Goal: Information Seeking & Learning: Find specific page/section

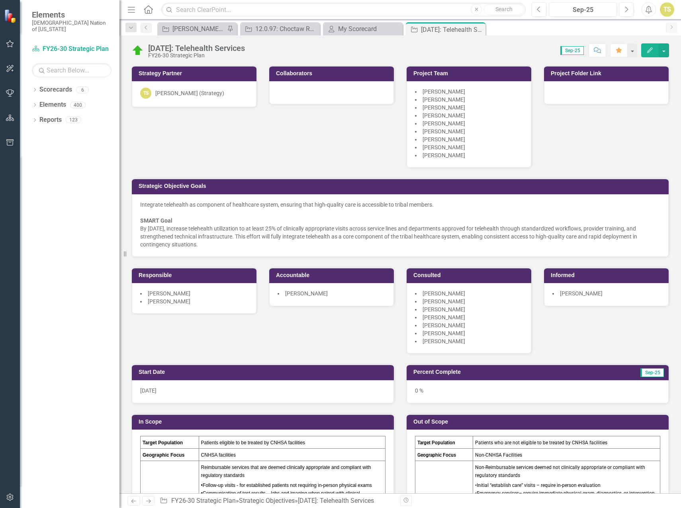
scroll to position [557, 0]
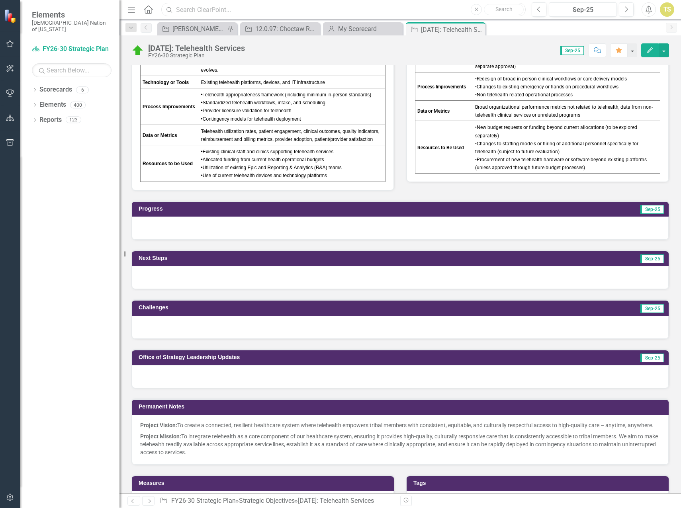
click at [188, 14] on input "text" at bounding box center [343, 10] width 364 height 14
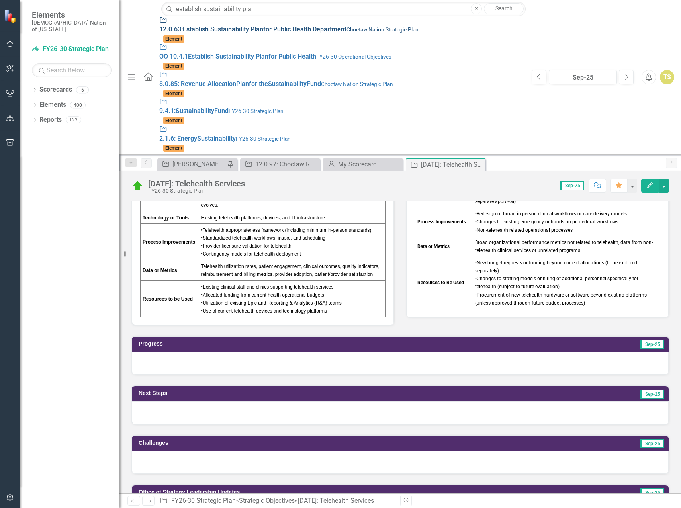
click at [346, 28] on small "Choctaw Nation Strategic Plan" at bounding box center [382, 29] width 72 height 6
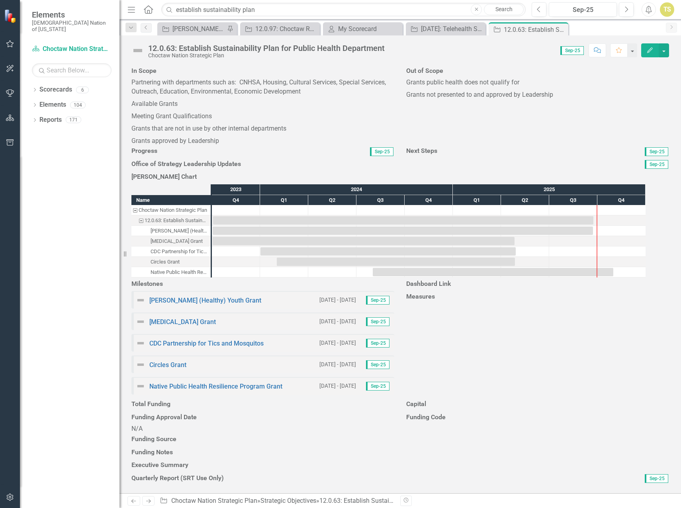
scroll to position [595, 0]
click at [538, 10] on icon "Previous" at bounding box center [539, 9] width 4 height 7
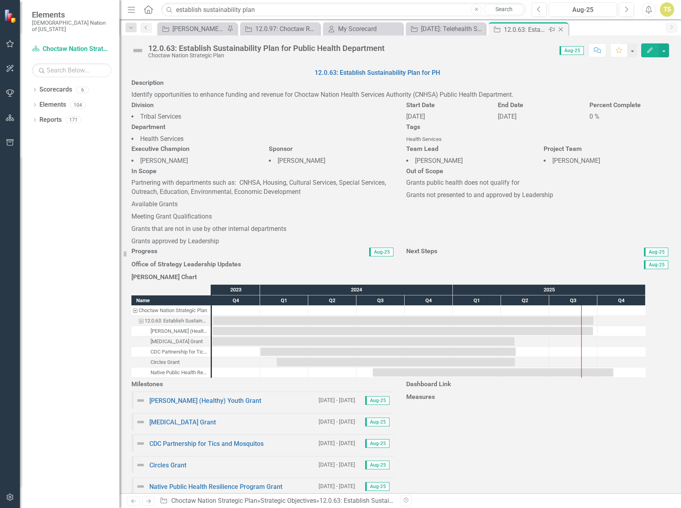
click at [560, 29] on icon "Close" at bounding box center [560, 29] width 8 height 6
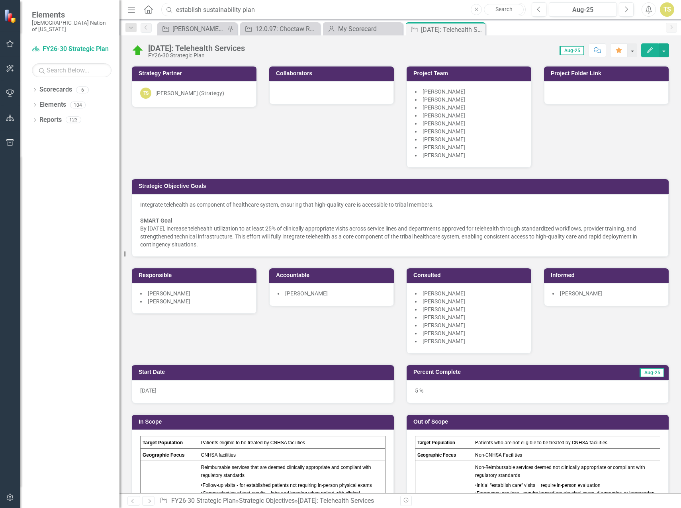
drag, startPoint x: 265, startPoint y: 8, endPoint x: 140, endPoint y: 9, distance: 124.6
click at [140, 9] on div "Menu Home Search establish sustainability plan Close Search" at bounding box center [324, 9] width 398 height 15
drag, startPoint x: 198, startPoint y: 10, endPoint x: 170, endPoint y: 10, distance: 28.7
click at [170, 10] on div "Search [TECHNICAL_ID] Close No results" at bounding box center [341, 10] width 364 height 14
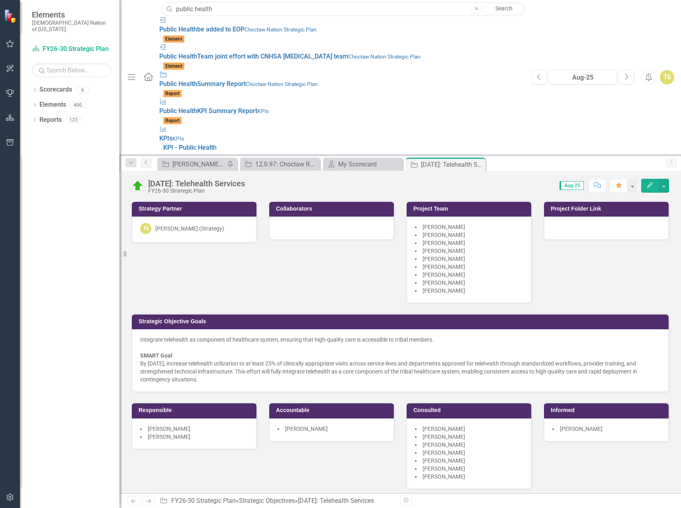
click at [229, 10] on input "public health" at bounding box center [343, 9] width 364 height 14
type input "public health"
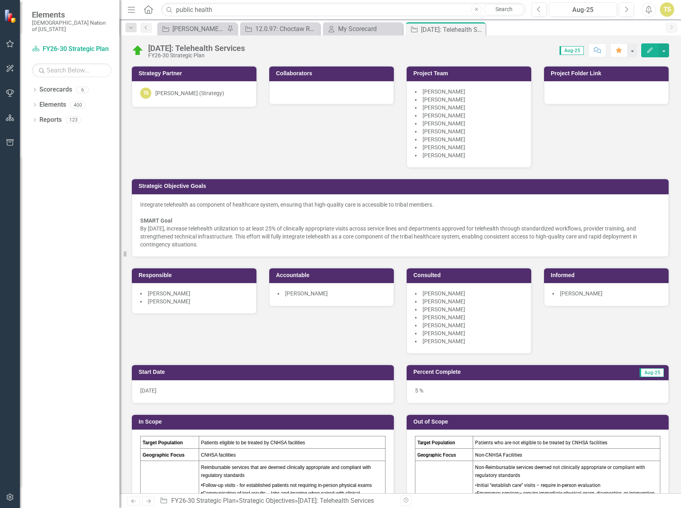
click at [504, 10] on link "Search" at bounding box center [504, 9] width 40 height 11
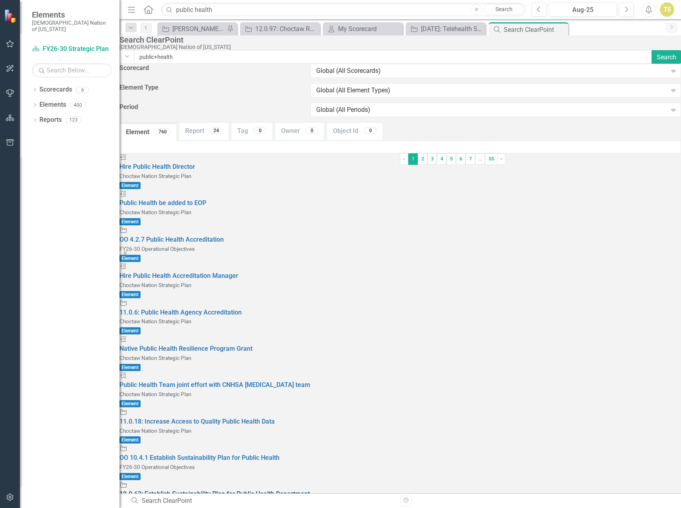
click at [205, 490] on span "12.0.63: Establish Sustainability Plan for Public Health Department" at bounding box center [214, 494] width 190 height 8
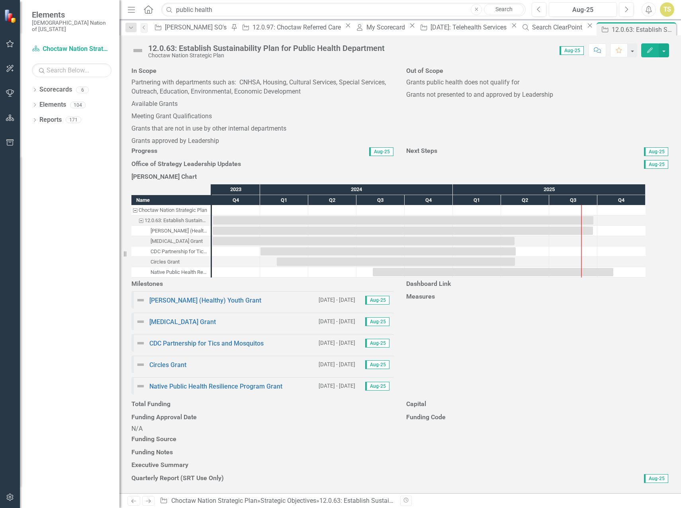
scroll to position [199, 0]
click at [537, 11] on icon "Previous" at bounding box center [539, 9] width 4 height 7
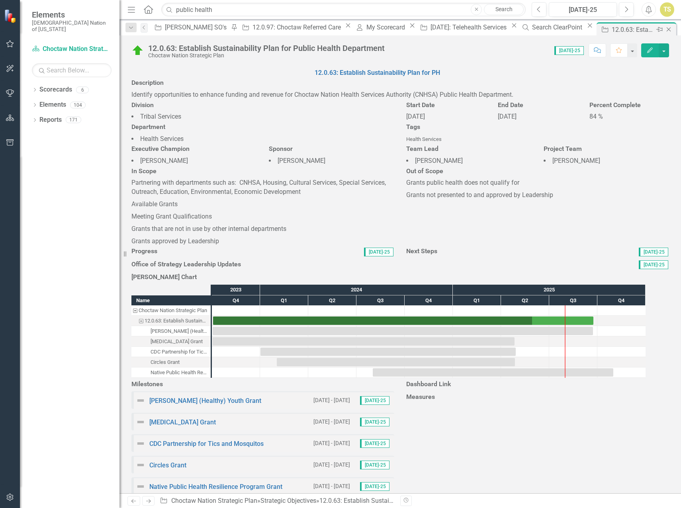
click at [664, 29] on icon "Close" at bounding box center [668, 29] width 8 height 6
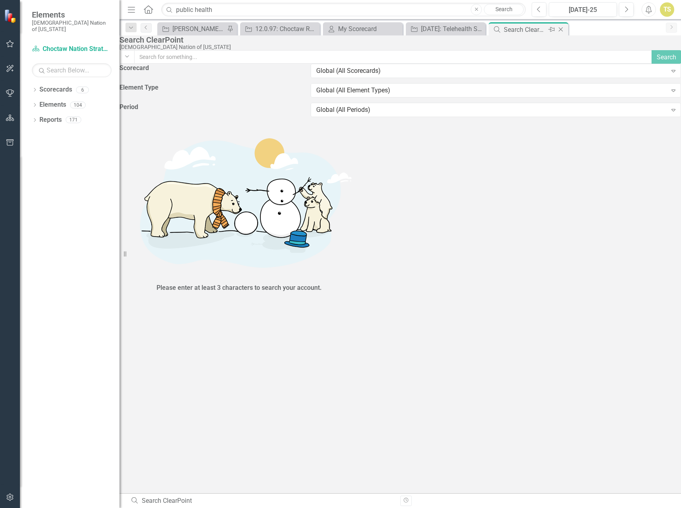
click at [521, 31] on div "Search ClearPoint" at bounding box center [524, 30] width 43 height 10
click at [242, 64] on input "text" at bounding box center [393, 57] width 518 height 14
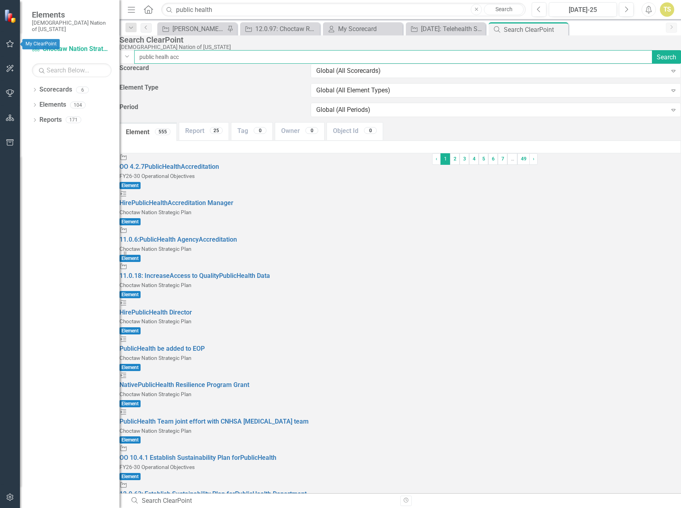
type input "public healh acc"
click at [9, 41] on button "button" at bounding box center [10, 44] width 18 height 17
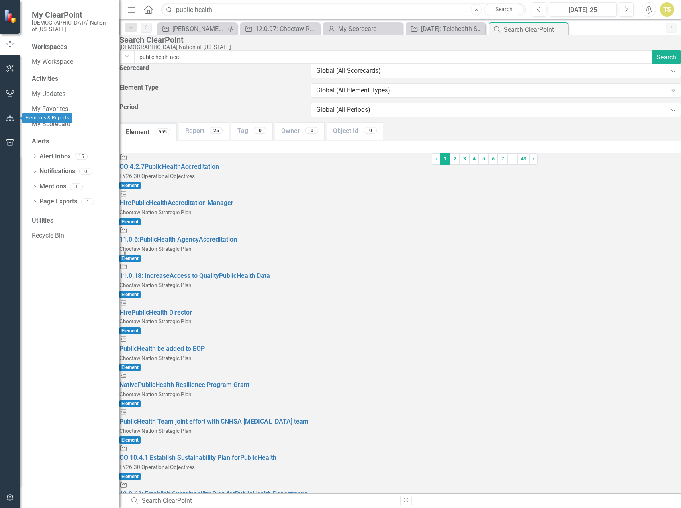
click at [8, 121] on icon "button" at bounding box center [10, 118] width 8 height 6
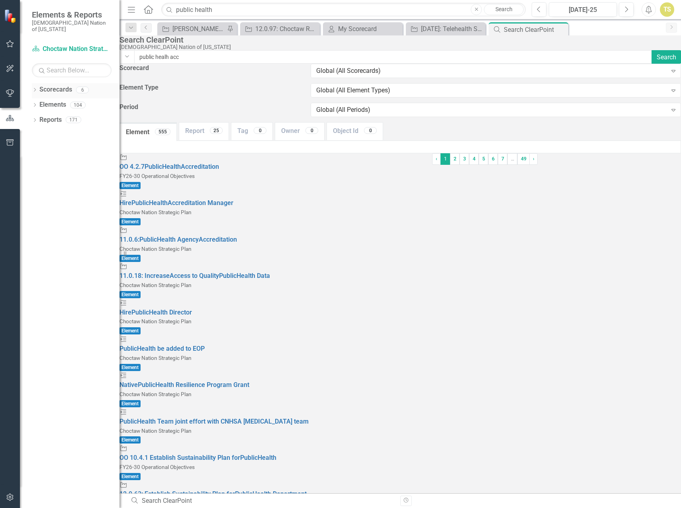
click at [35, 88] on icon "Dropdown" at bounding box center [35, 90] width 6 height 4
click at [50, 131] on link "FY26-30 Operational Objectives" at bounding box center [76, 135] width 88 height 9
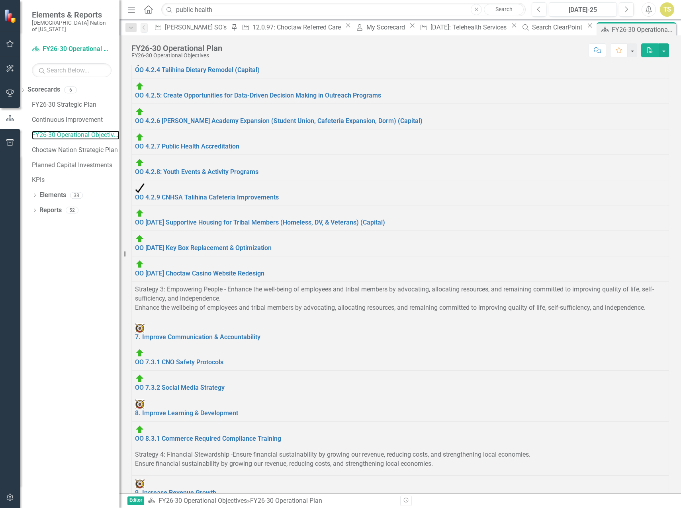
scroll to position [345, 0]
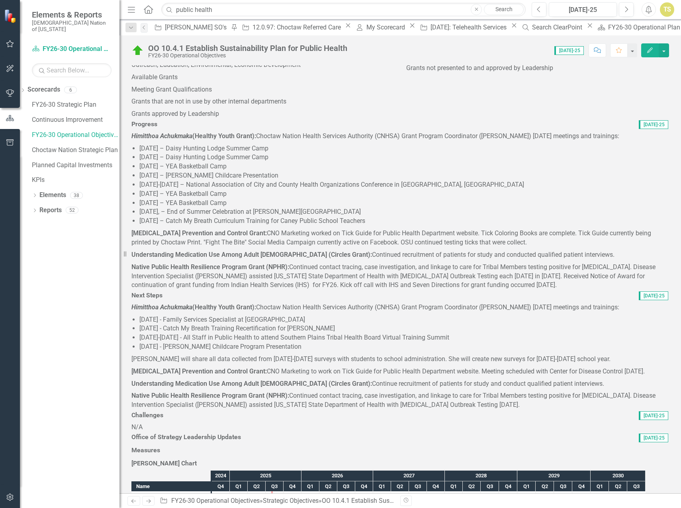
scroll to position [119, 0]
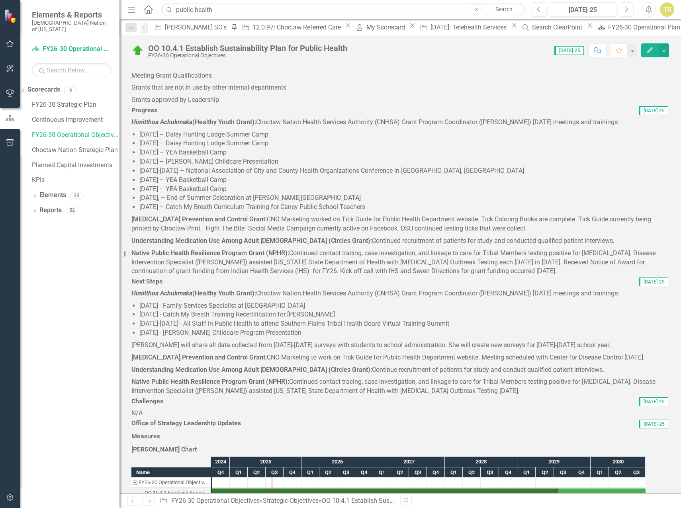
click at [623, 10] on button "Next" at bounding box center [625, 9] width 15 height 14
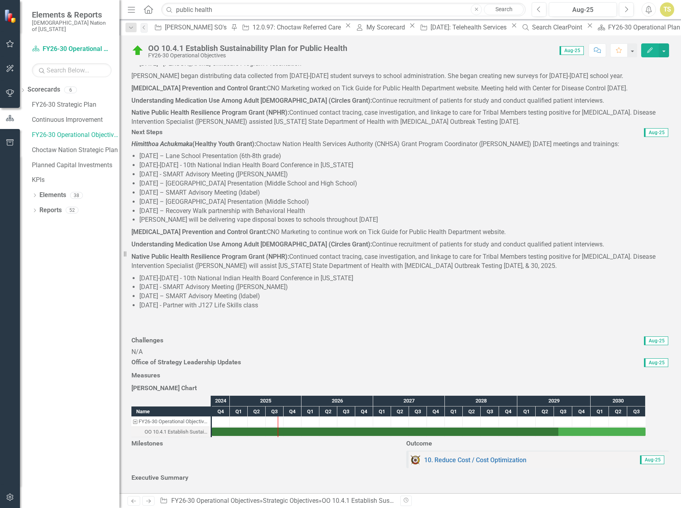
scroll to position [239, 0]
click at [536, 127] on p "Native Public Health Resilience Program Grant (NPHR): Continued contact tracing…" at bounding box center [399, 117] width 537 height 20
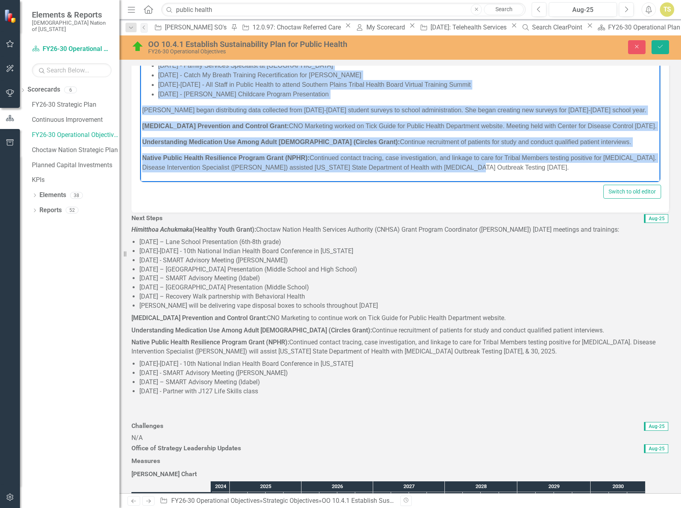
scroll to position [18, 0]
drag, startPoint x: 142, startPoint y: 49, endPoint x: 717, endPoint y: 392, distance: 669.8
click at [577, 180] on html "[PERSON_NAME] (Healthy Youth Grant): Choctaw Nation Health Services Authority (…" at bounding box center [400, 112] width 520 height 138
copy body "Loremipsu Dolorsita (Consect Adipi Elits): Doeiusm Tempor Incidi Utlabore Etdol…"
click at [387, 142] on p "Understanding Medication Use Among Adult [DEMOGRAPHIC_DATA] (Circles Grant): Co…" at bounding box center [400, 142] width 516 height 10
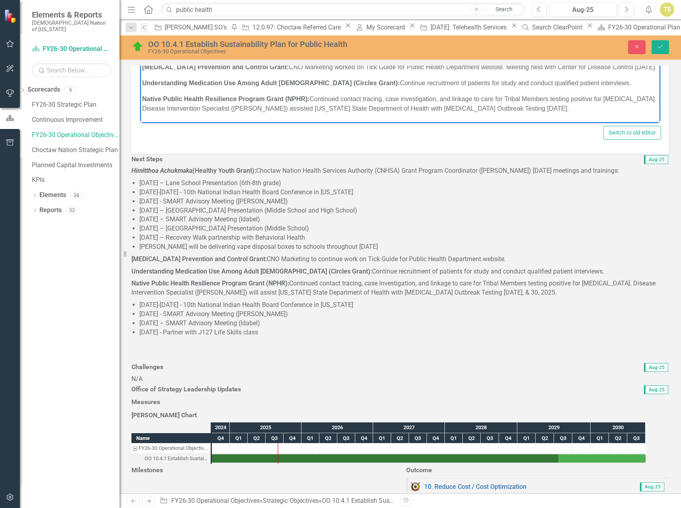
scroll to position [398, 0]
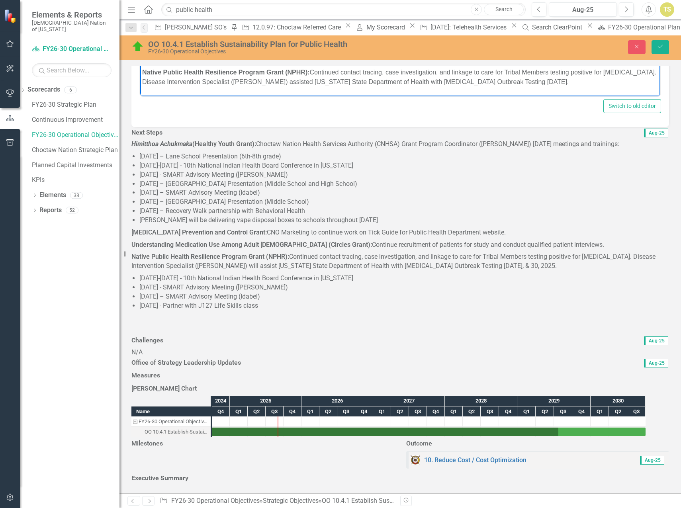
click at [267, 236] on strong "[MEDICAL_DATA] Prevention and Control Grant:" at bounding box center [198, 232] width 135 height 8
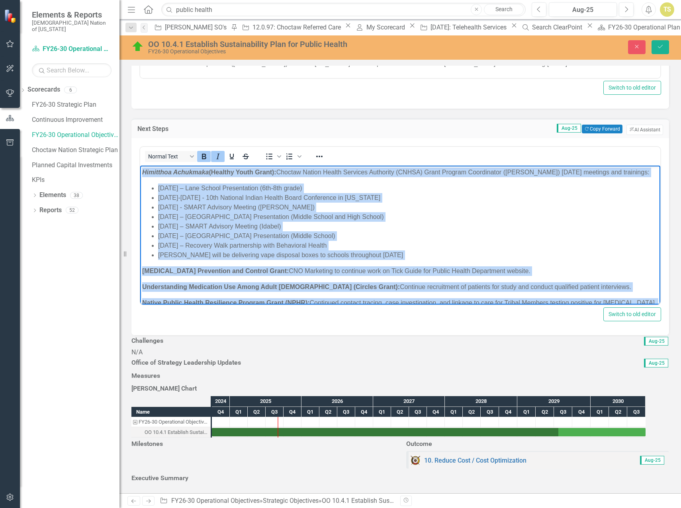
scroll to position [107, 0]
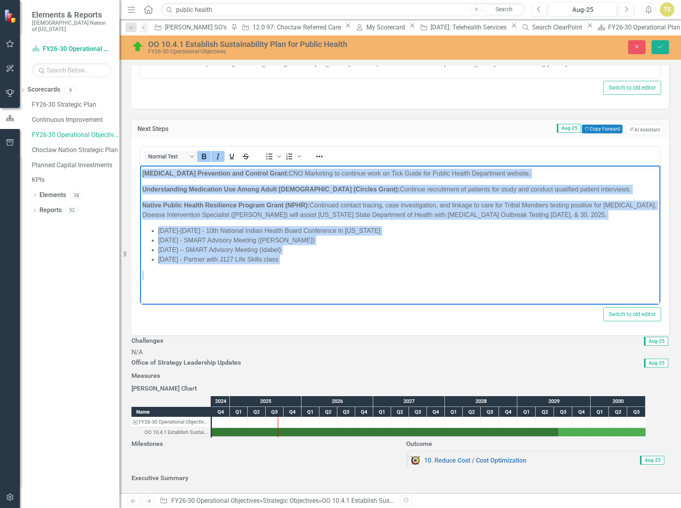
drag, startPoint x: 142, startPoint y: 173, endPoint x: 421, endPoint y: 357, distance: 334.9
click at [421, 304] on html "[PERSON_NAME] (Healthy Youth Grant): Choctaw Nation Health Services Authority (…" at bounding box center [400, 186] width 520 height 236
copy body "Loremipsu Dolorsita (Consect Adipi Elits): Doeiusm Tempor Incidi Utlabore Etdol…"
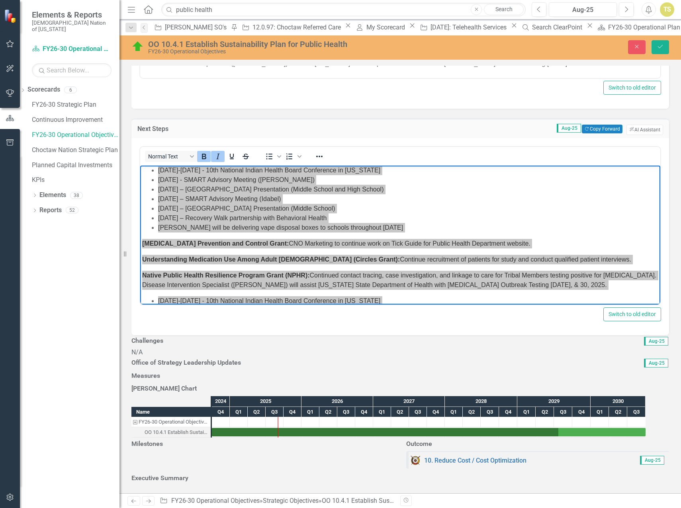
scroll to position [0, 0]
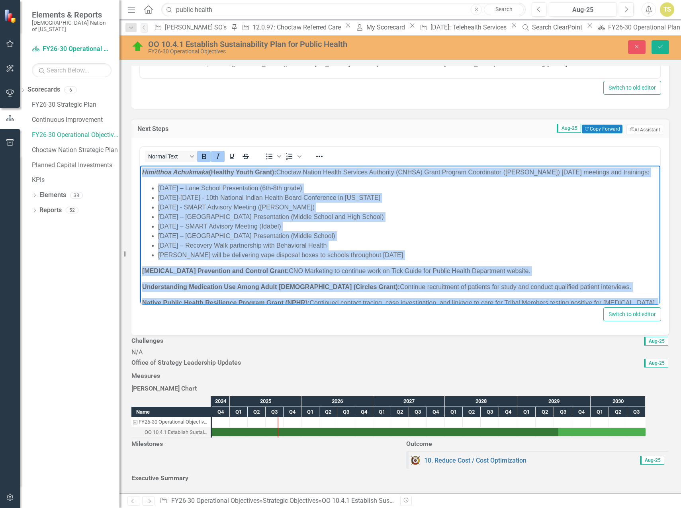
click at [271, 221] on li "[DATE] – [GEOGRAPHIC_DATA] Presentation (Middle School and High School)" at bounding box center [408, 217] width 500 height 10
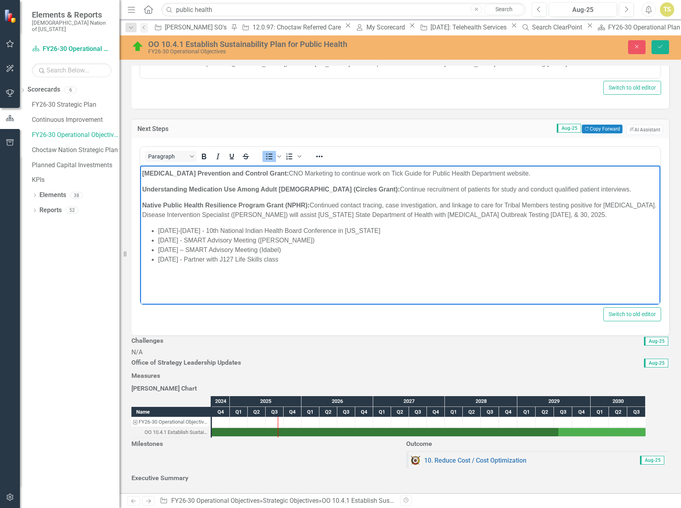
scroll to position [107, 0]
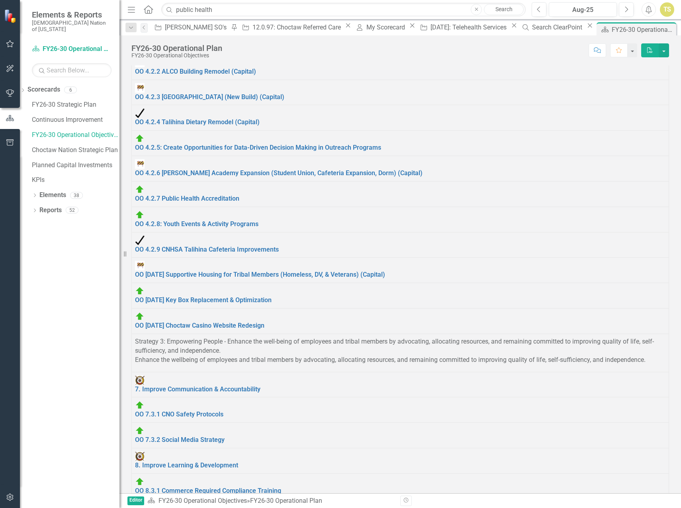
scroll to position [318, 0]
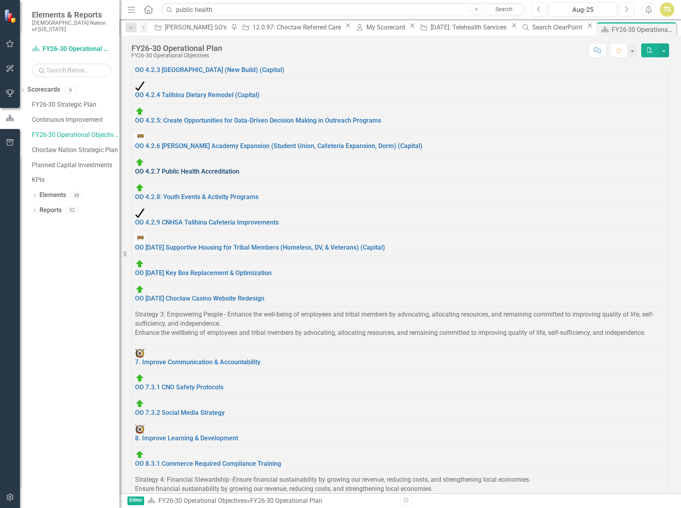
click at [191, 175] on link "OO 4.2.7 Public Health Accreditation" at bounding box center [187, 172] width 104 height 8
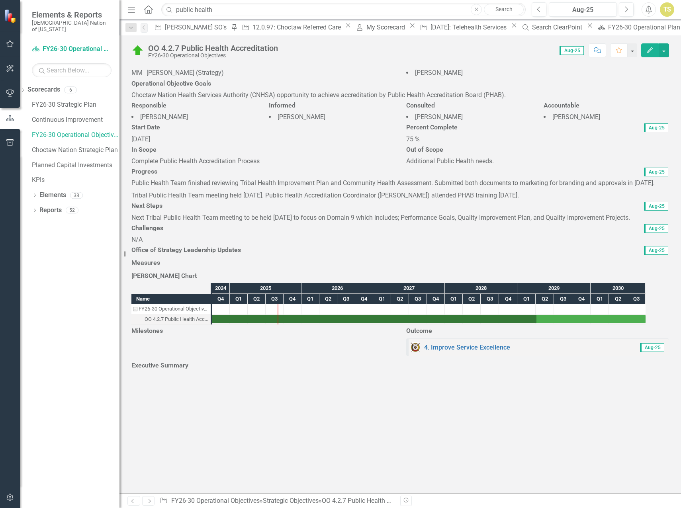
scroll to position [80, 0]
click at [536, 9] on button "Previous" at bounding box center [538, 9] width 15 height 14
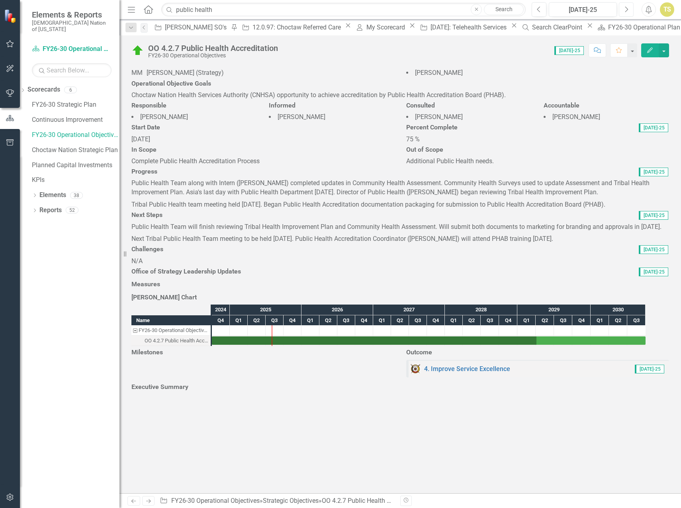
click at [622, 9] on button "Next" at bounding box center [625, 9] width 15 height 14
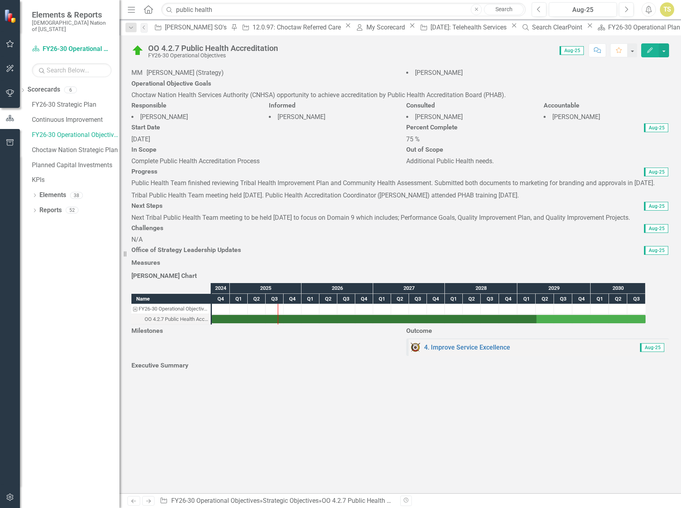
scroll to position [119, 0]
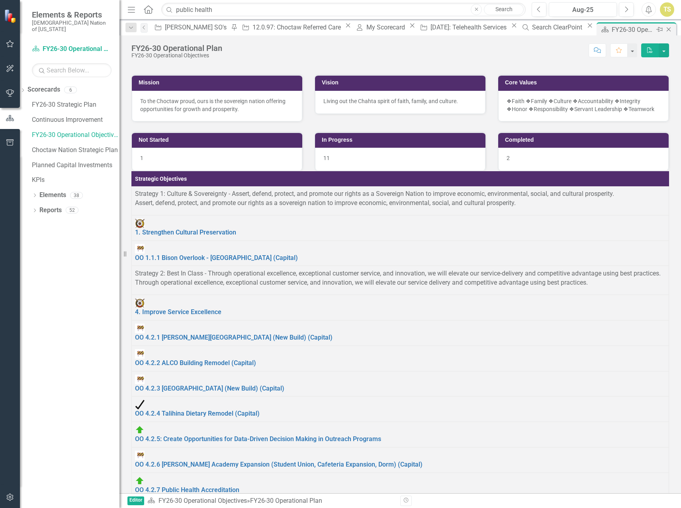
click at [611, 29] on div "FY26-30 Operational Plan" at bounding box center [632, 30] width 43 height 10
click at [214, 10] on input "public health" at bounding box center [343, 10] width 364 height 14
type input "p"
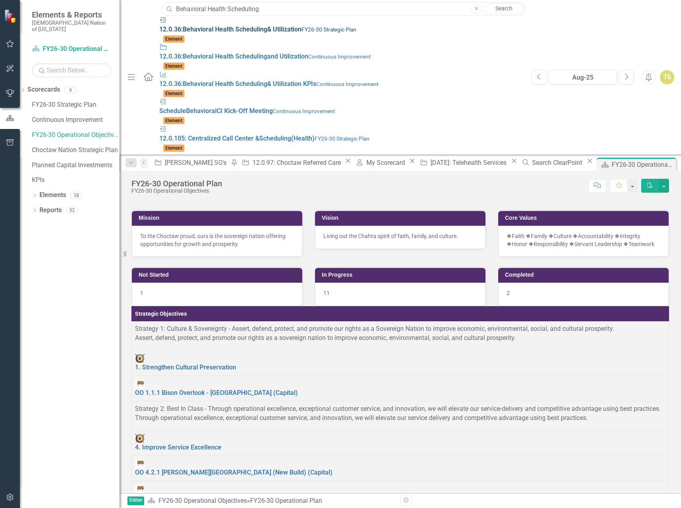
type input "Behavioral Health Scheduling"
click at [301, 28] on small "FY26-30 Strategic Plan" at bounding box center [328, 29] width 55 height 6
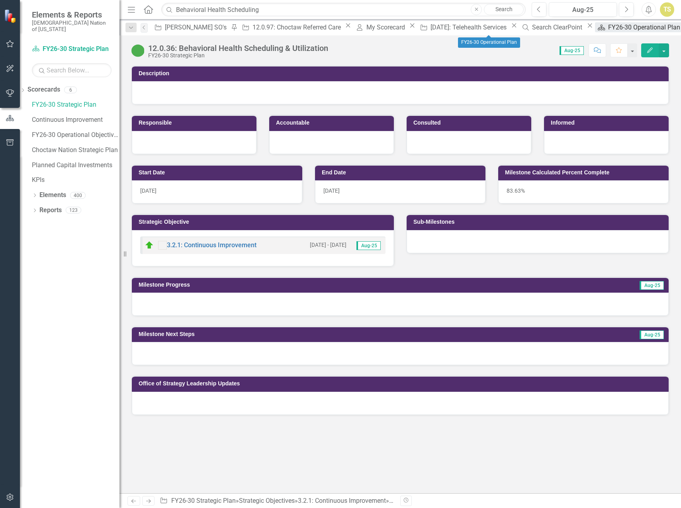
click at [608, 31] on div "FY26-30 Operational Plan" at bounding box center [645, 27] width 74 height 10
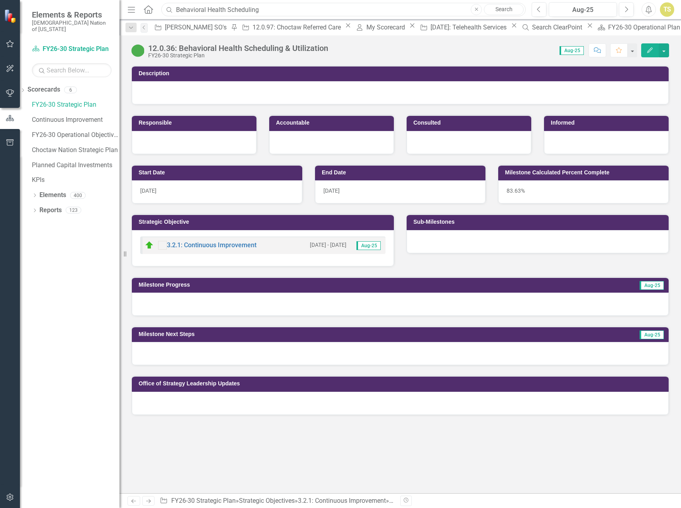
click at [271, 9] on input "Behavioral Health Scheduling" at bounding box center [343, 10] width 364 height 14
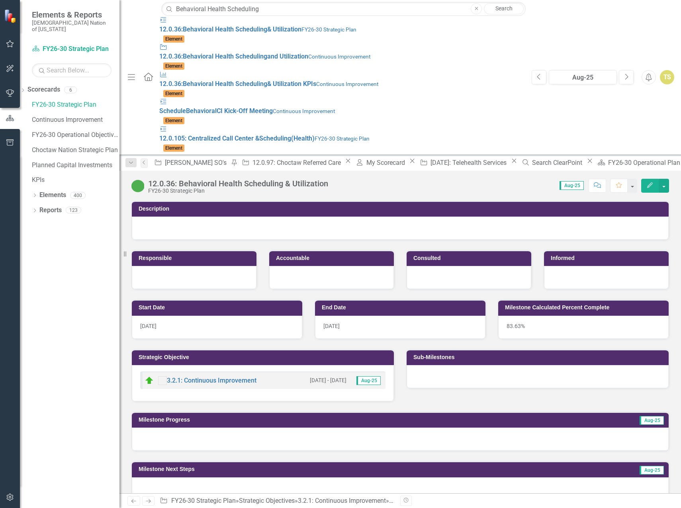
click at [506, 9] on link "Search" at bounding box center [504, 8] width 40 height 11
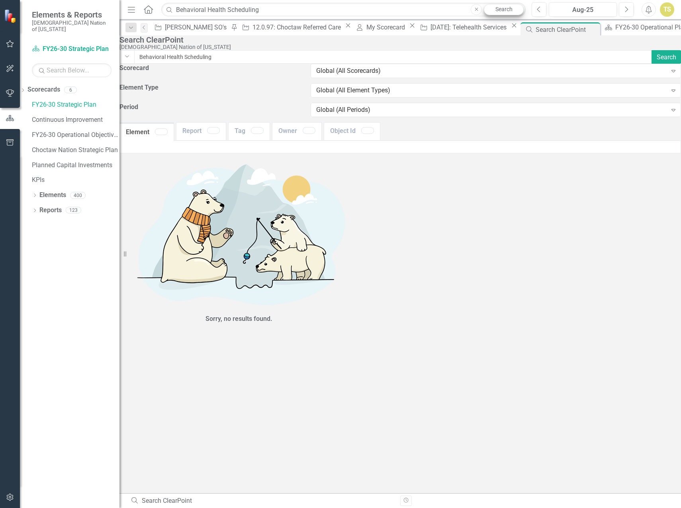
type input "Behavioral+Health+Scheduling"
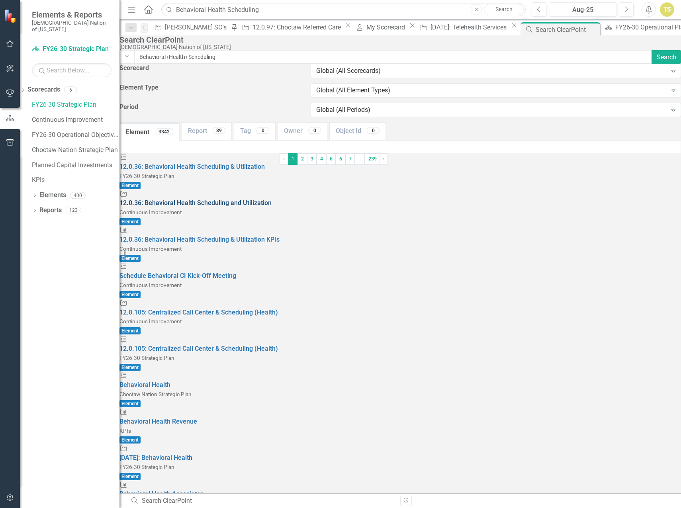
click at [211, 199] on span "12.0.36: Behavioral Health Scheduling and Utilization" at bounding box center [195, 203] width 152 height 8
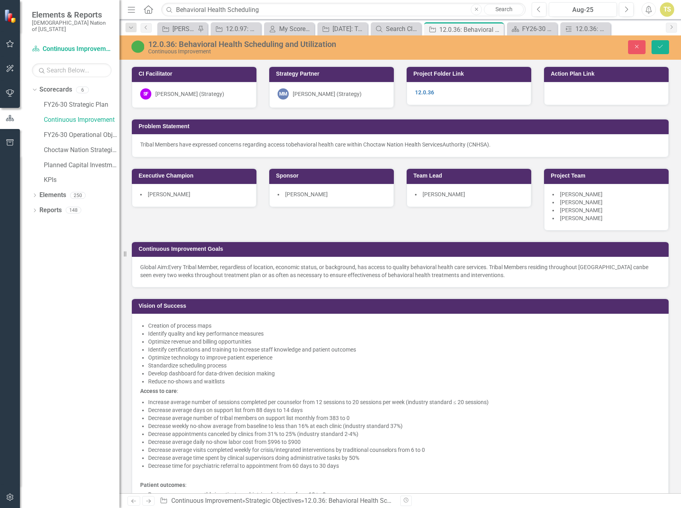
scroll to position [521, 0]
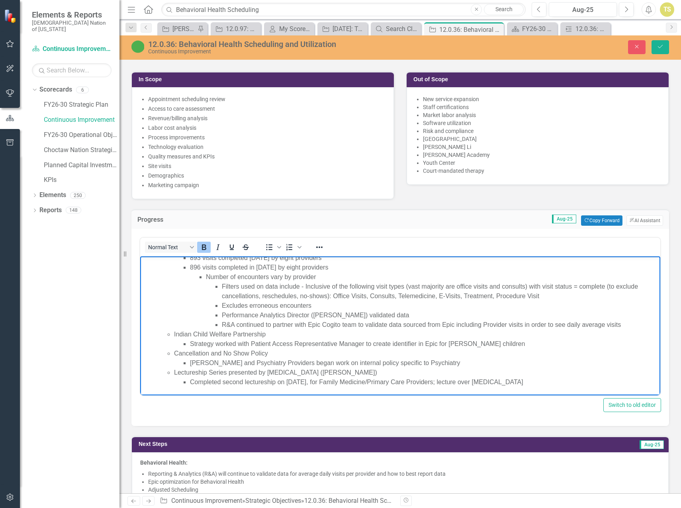
click at [339, 313] on li "Performance Analytics Director ([PERSON_NAME]) validated data" at bounding box center [440, 315] width 436 height 10
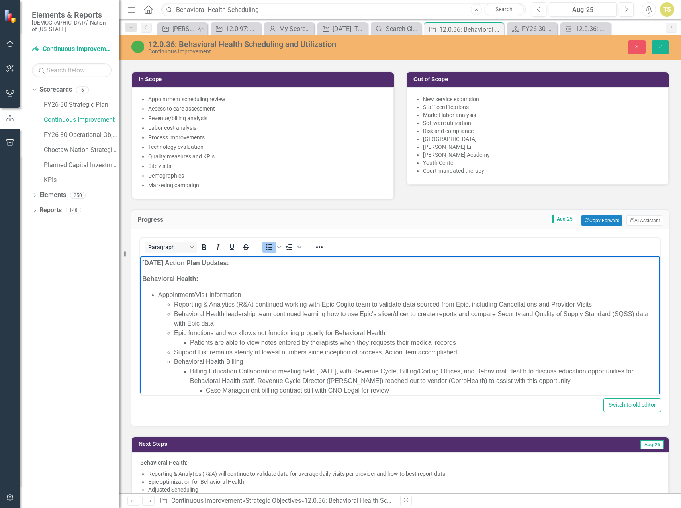
scroll to position [40, 0]
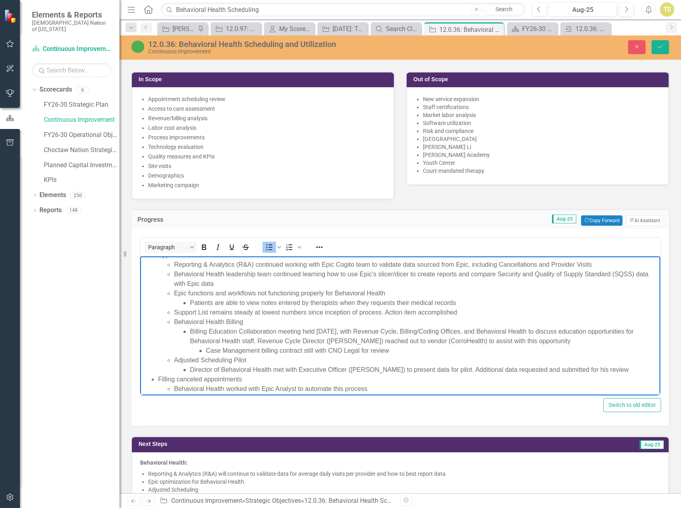
click at [316, 426] on div "Next Steps Aug-25 Behavioral Health: Reporting & Analytics (R&A) will continue …" at bounding box center [399, 499] width 549 height 146
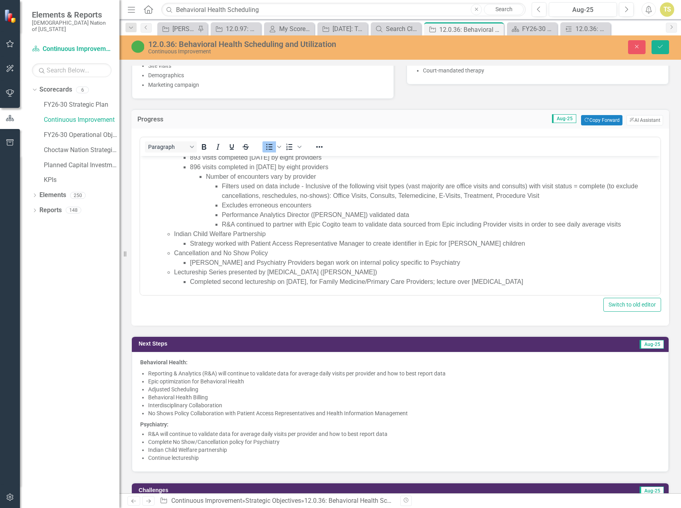
scroll to position [640, 0]
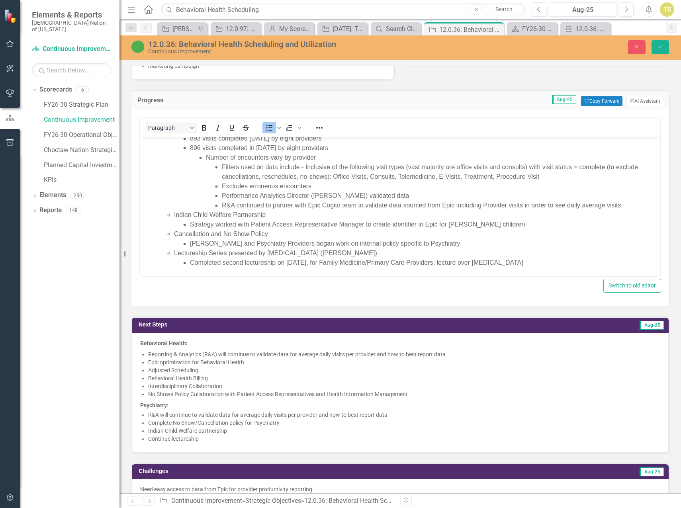
click at [286, 391] on li "No Shows Policy Collaboration with Patient Access Representatives and Health In…" at bounding box center [404, 394] width 512 height 8
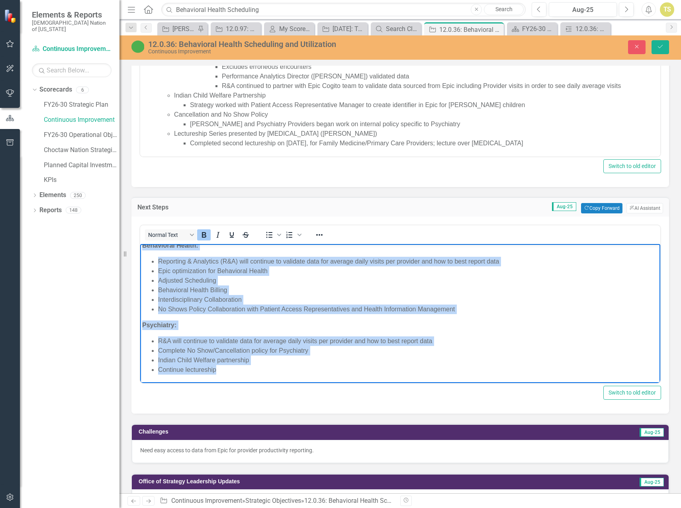
scroll to position [0, 0]
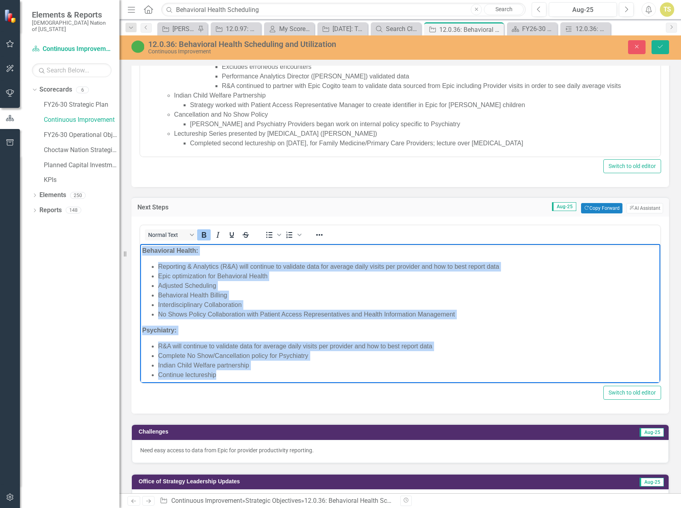
drag, startPoint x: 247, startPoint y: 371, endPoint x: 280, endPoint y: 483, distance: 117.4
click at [140, 244] on html "Behavioral Health: Reporting & Analytics (R&A) will continue to validate data f…" at bounding box center [400, 316] width 520 height 144
copy body "Behavioral Health: Reporting & Analytics (R&A) will continue to validate data f…"
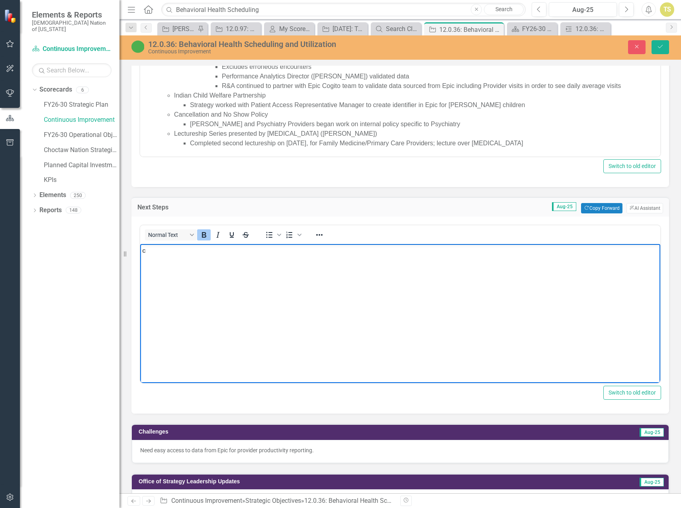
click at [225, 295] on body "c" at bounding box center [400, 303] width 520 height 119
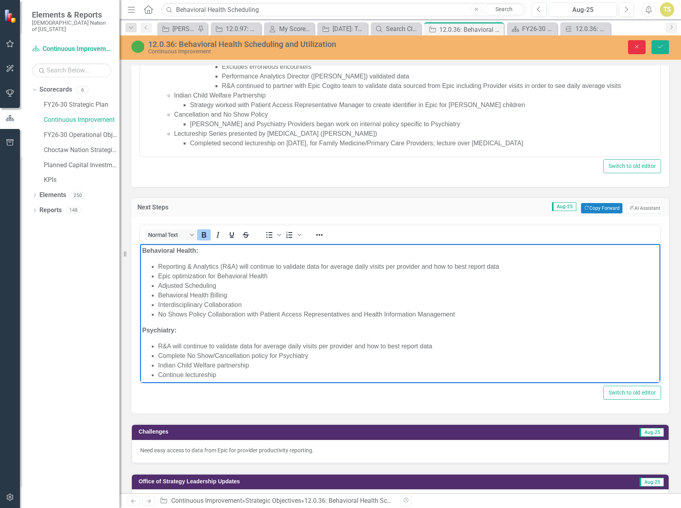
click at [637, 49] on icon "Close" at bounding box center [636, 47] width 7 height 6
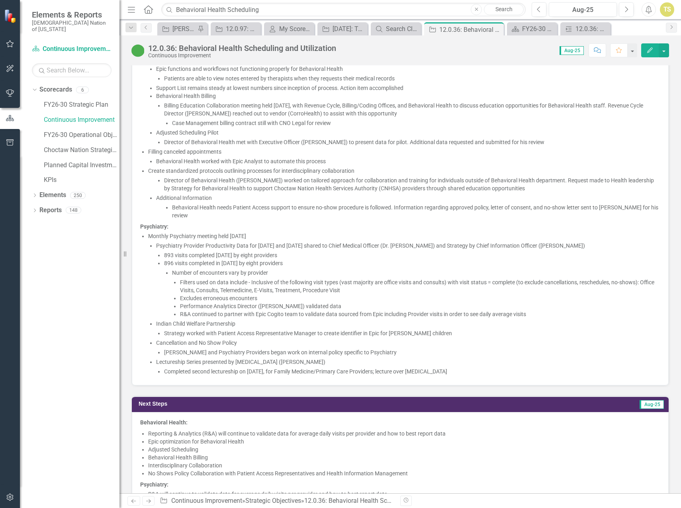
scroll to position [716, 0]
